Goal: Transaction & Acquisition: Purchase product/service

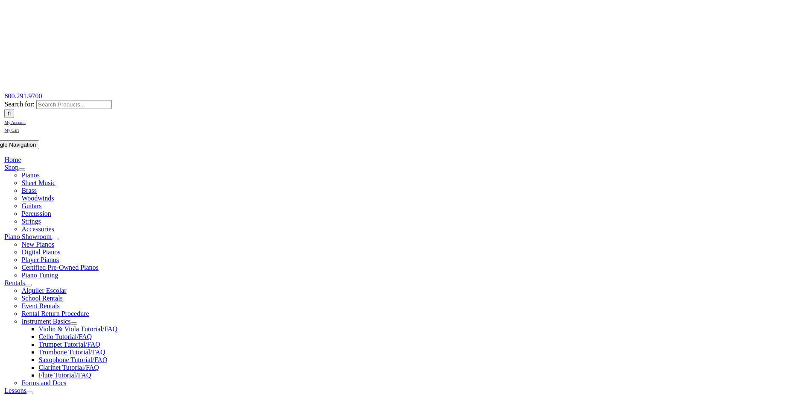
scroll to position [43, 0]
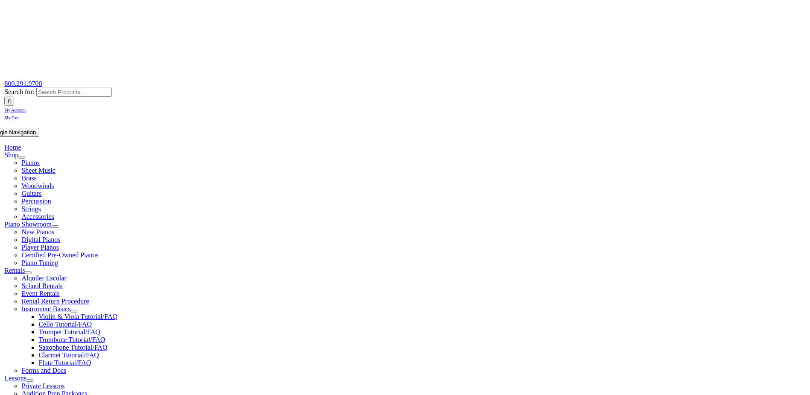
drag, startPoint x: 264, startPoint y: 340, endPoint x: 524, endPoint y: 302, distance: 263.2
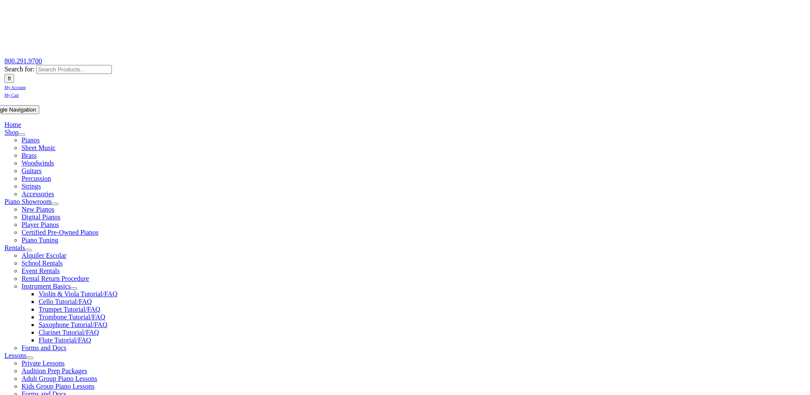
scroll to position [85, 0]
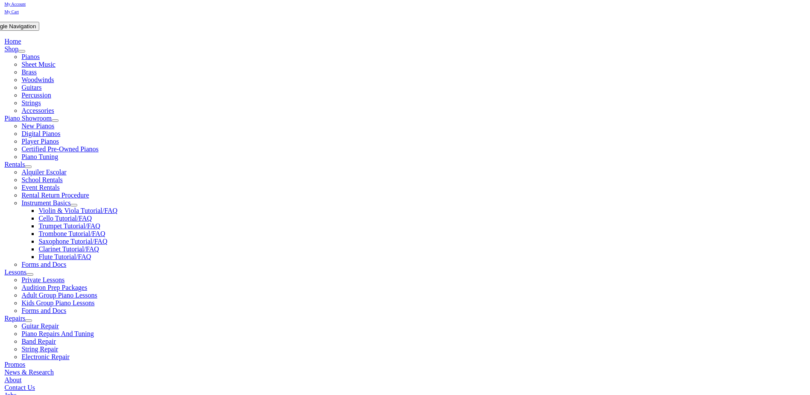
scroll to position [51, 0]
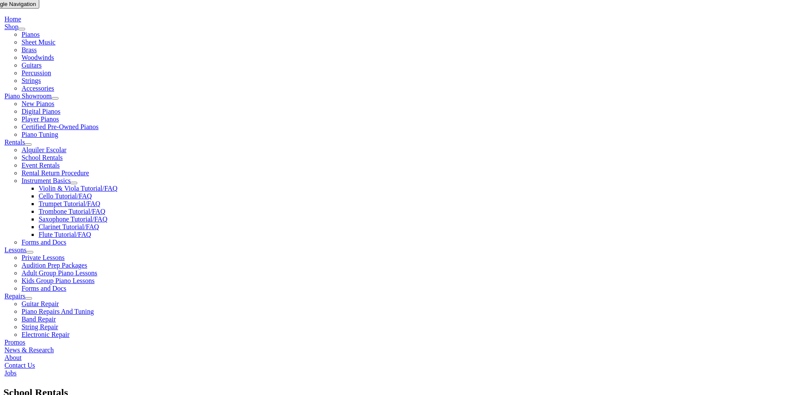
drag, startPoint x: 312, startPoint y: 240, endPoint x: 234, endPoint y: 274, distance: 85.7
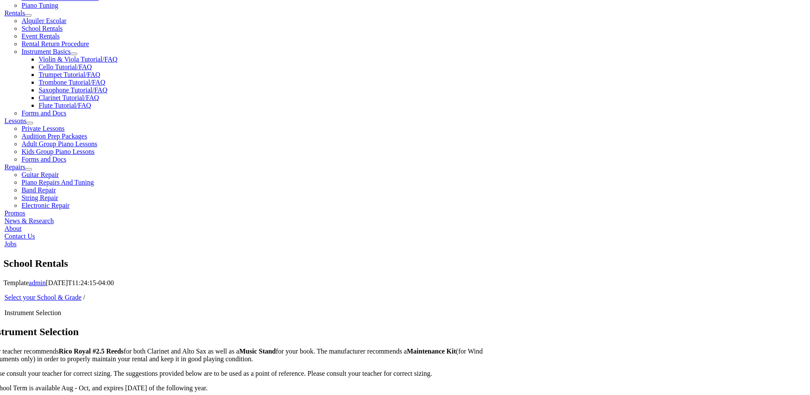
scroll to position [299, 0]
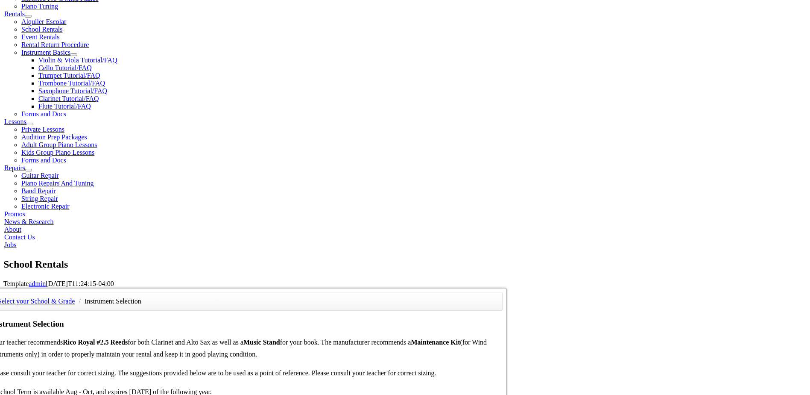
drag, startPoint x: 480, startPoint y: 136, endPoint x: 677, endPoint y: 163, distance: 198.7
click at [677, 287] on div "Select your School & Grade / Instrument Selection Instrument Selection Your tea…" at bounding box center [408, 287] width 810 height 0
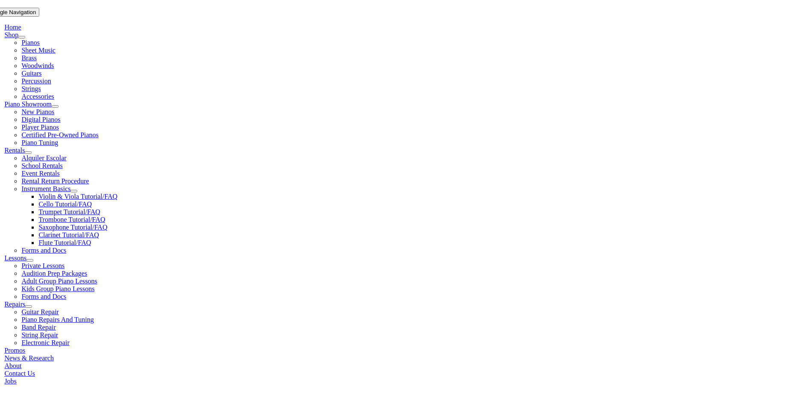
scroll to position [171, 0]
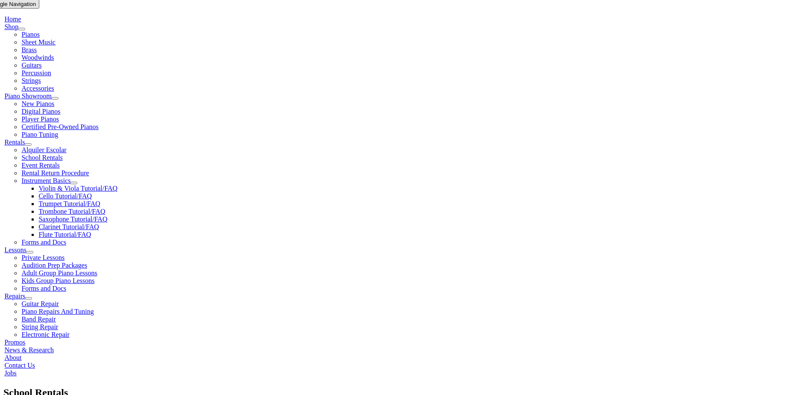
checkbox input"] "true"
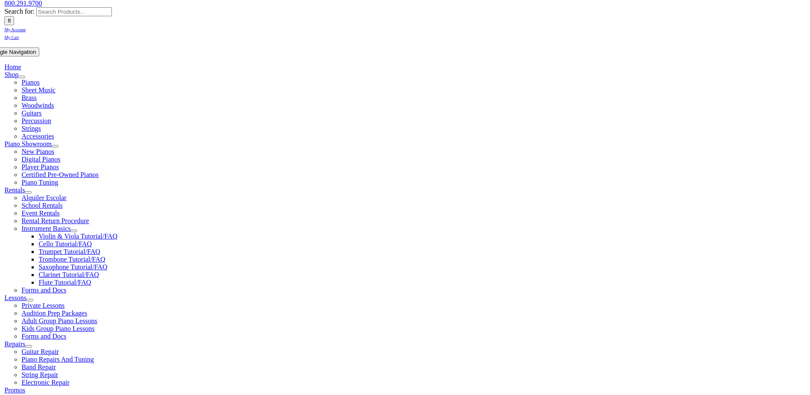
scroll to position [171, 0]
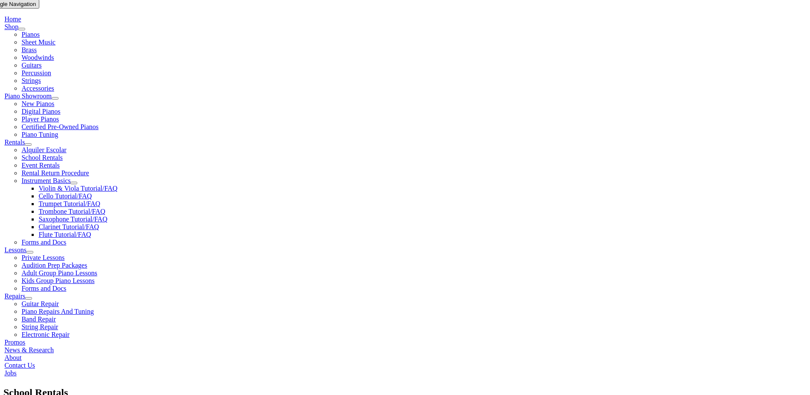
type input "1"
